Goal: Task Accomplishment & Management: Complete application form

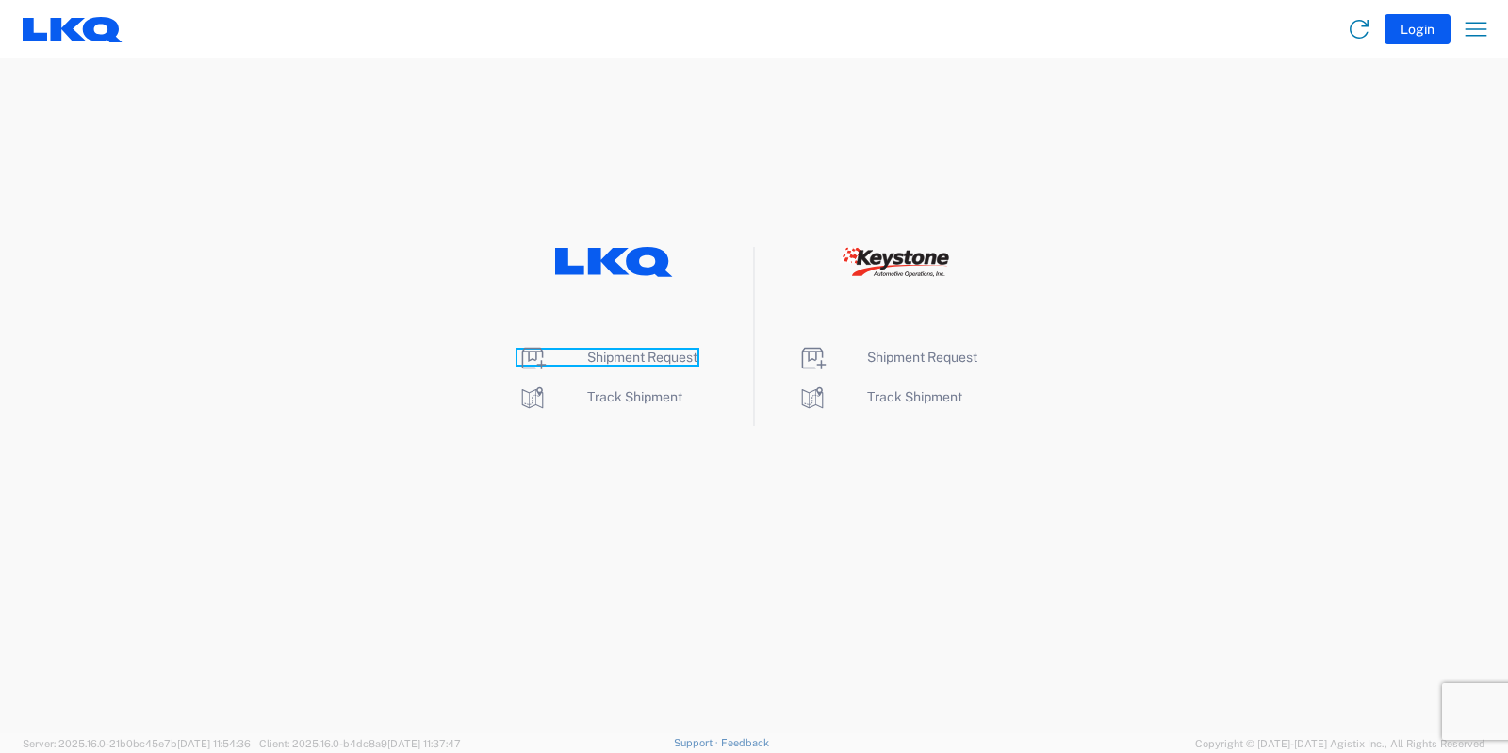
click at [681, 357] on span "Shipment Request" at bounding box center [642, 357] width 110 height 15
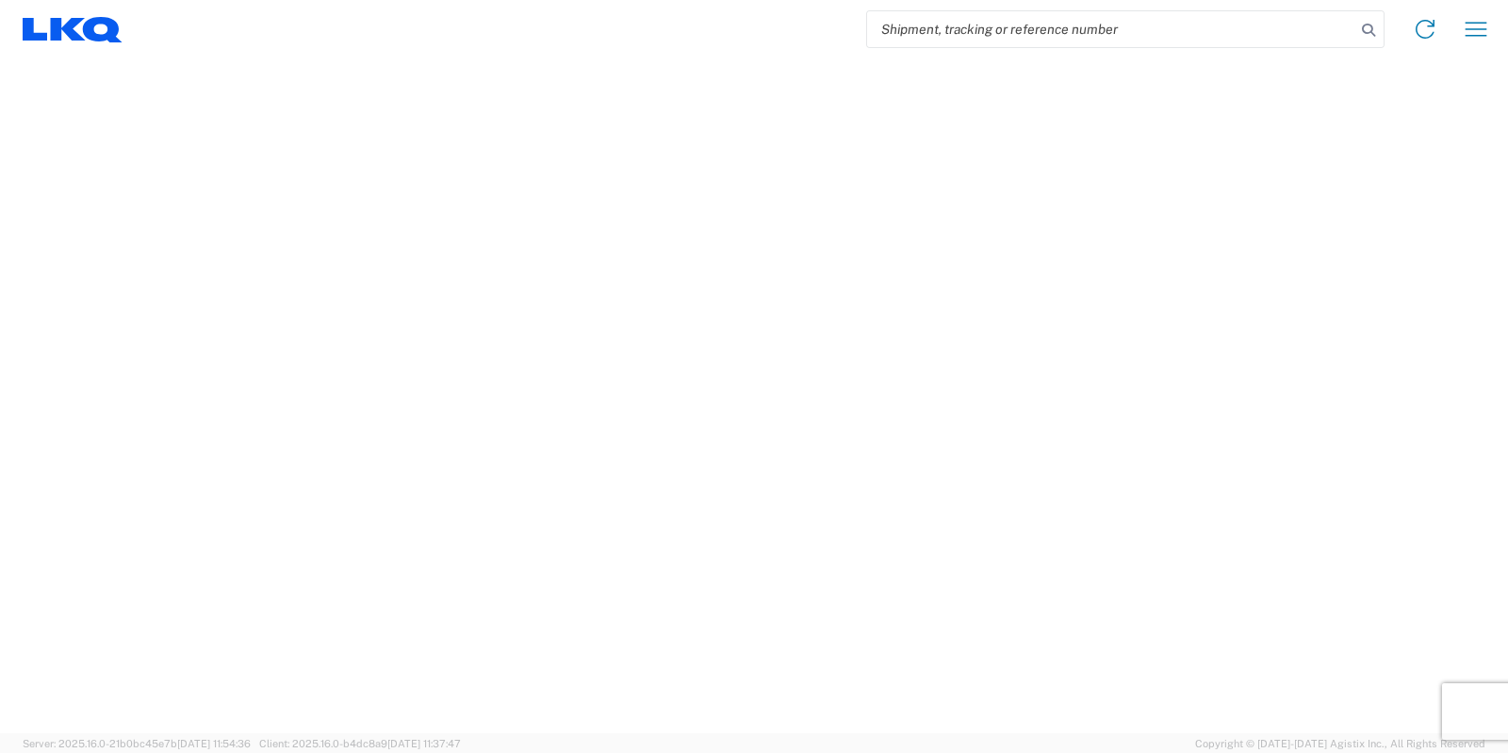
select select "FULL"
select select "LBS"
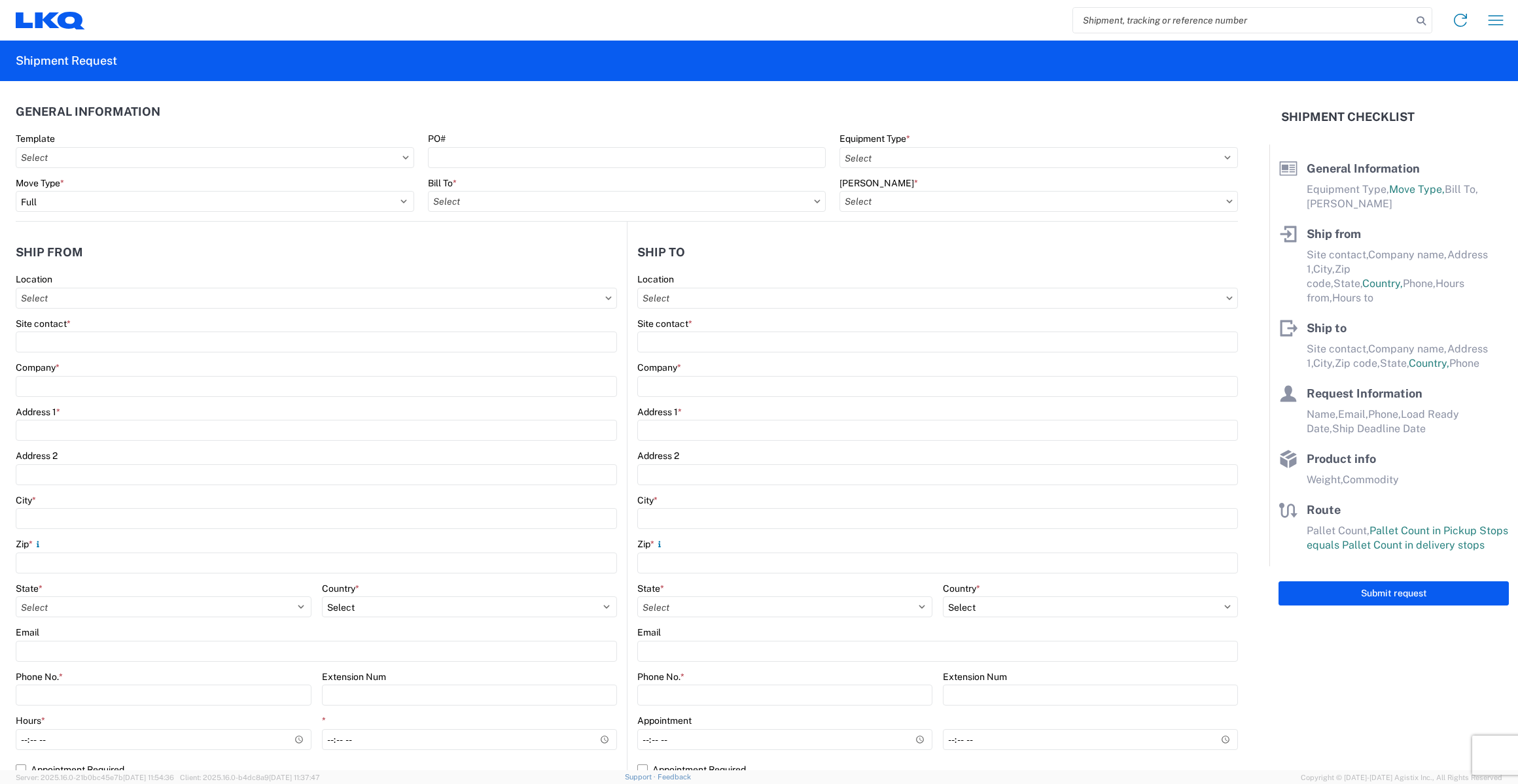
click at [1046, 53] on agx-form-header "Shipment Request" at bounding box center [759, 60] width 1518 height 40
click at [157, 36] on agx-form-navbar "Home Shipment request Shipment tracking" at bounding box center [759, 20] width 1518 height 40
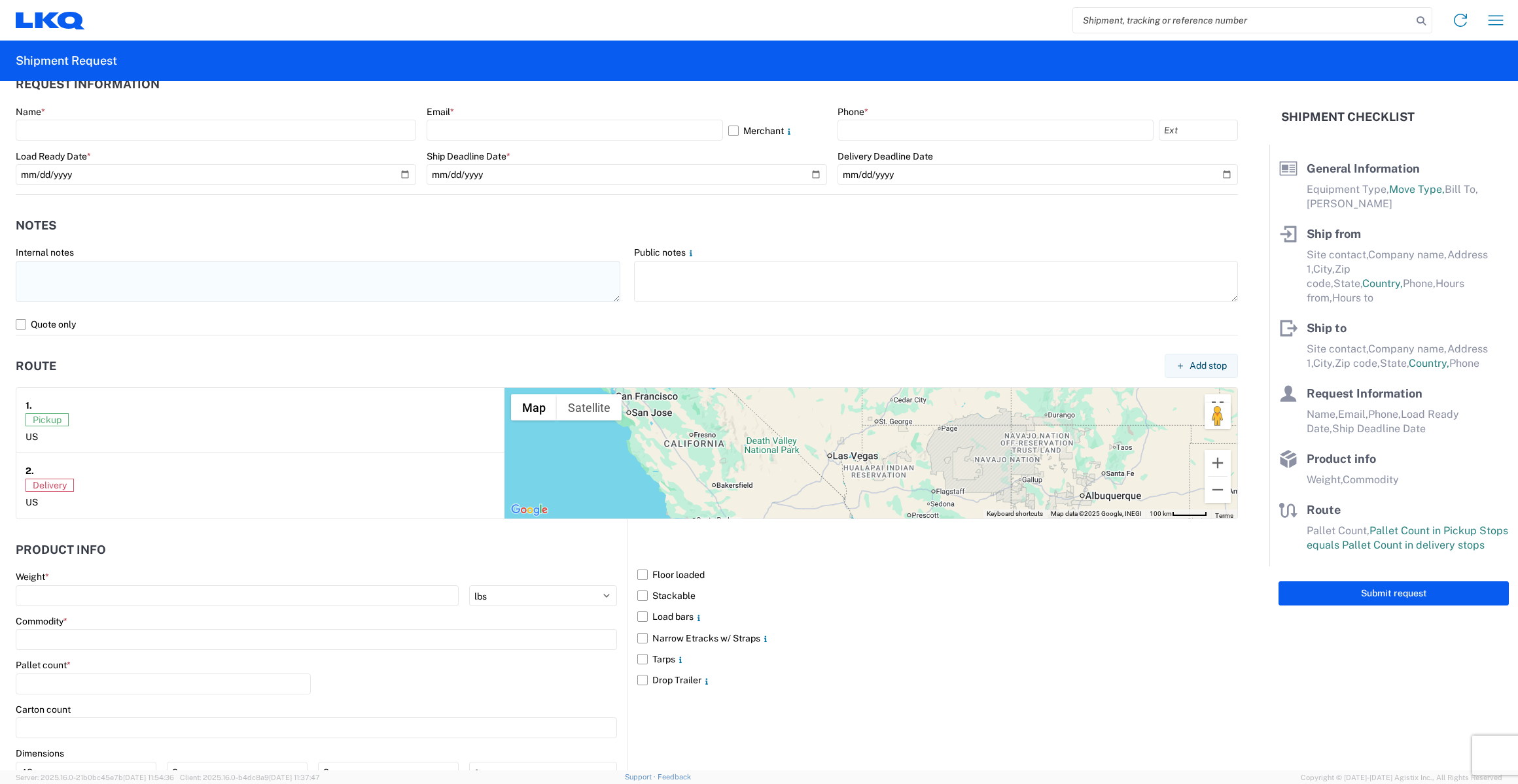
scroll to position [845, 0]
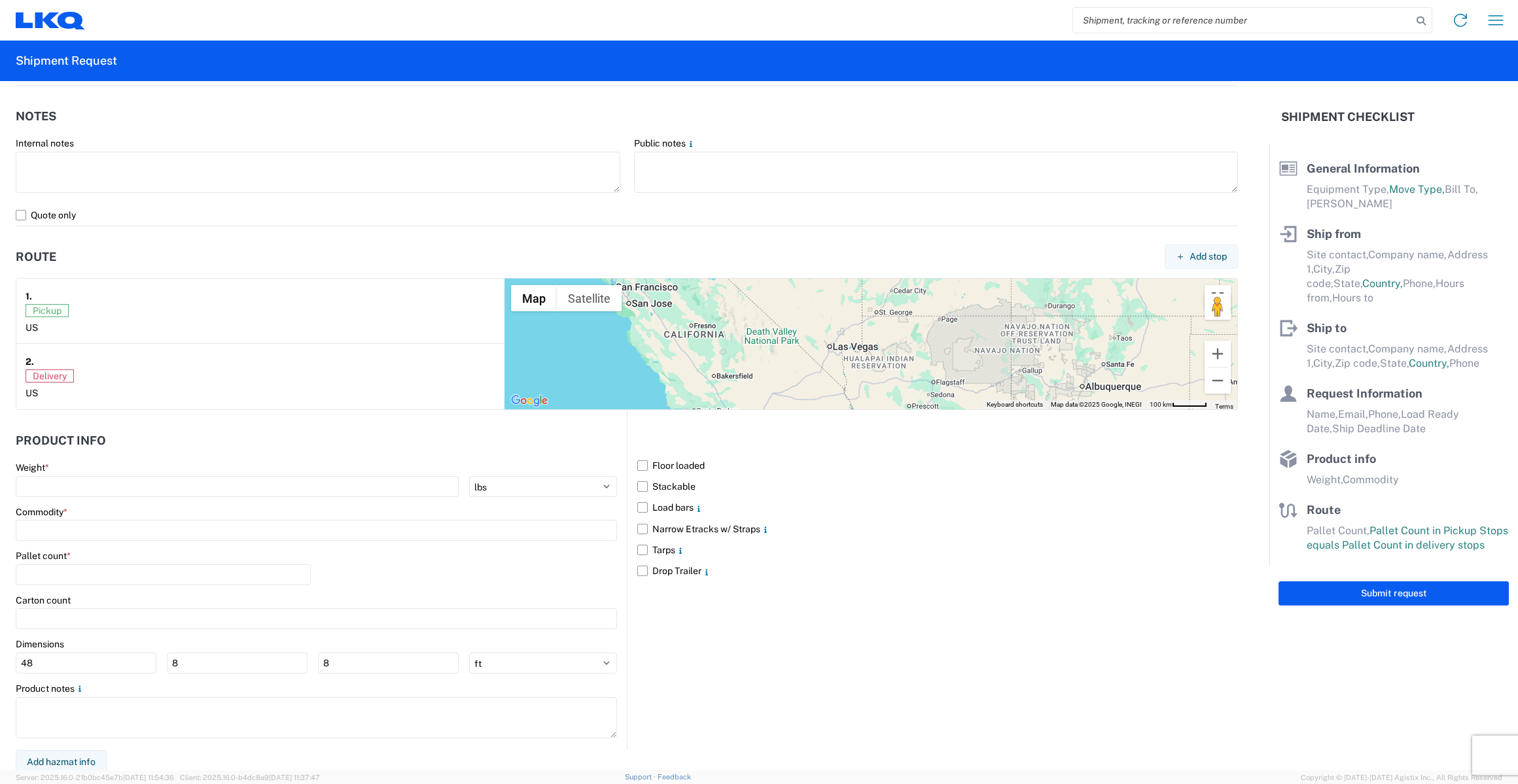
click at [891, 522] on div "Floor loaded Stackable Load bars Narrow Etracks w/ Straps Tarps Drop Trailer" at bounding box center [932, 579] width 612 height 339
